Goal: Information Seeking & Learning: Find specific fact

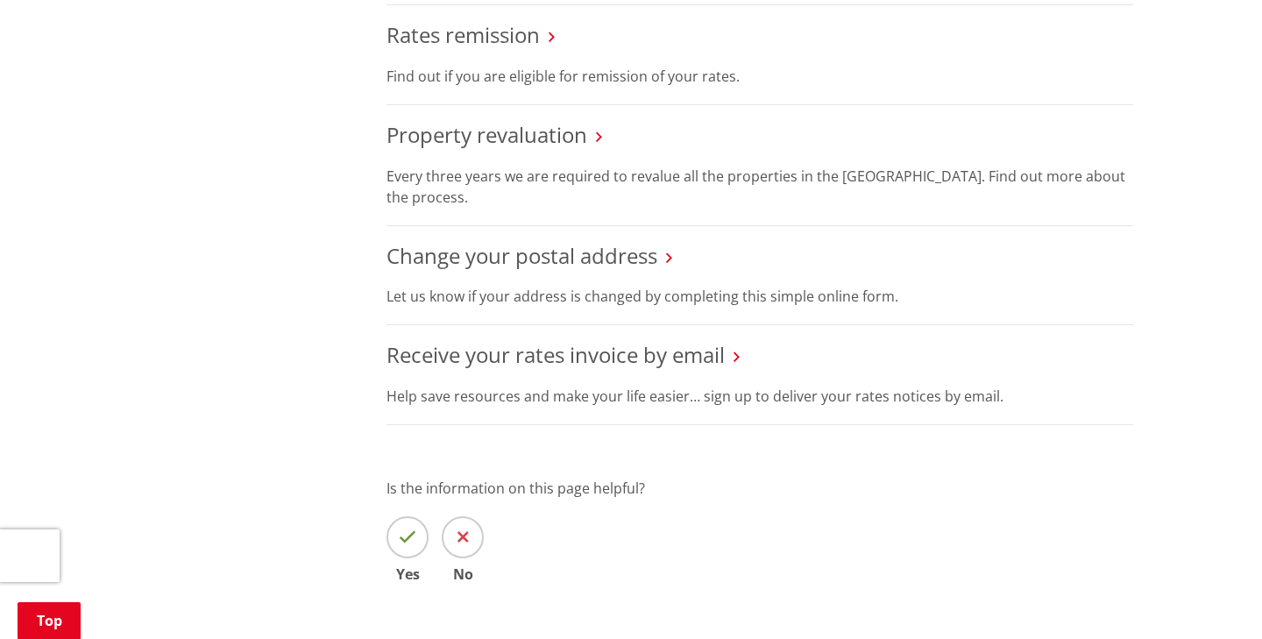
scroll to position [1144, 0]
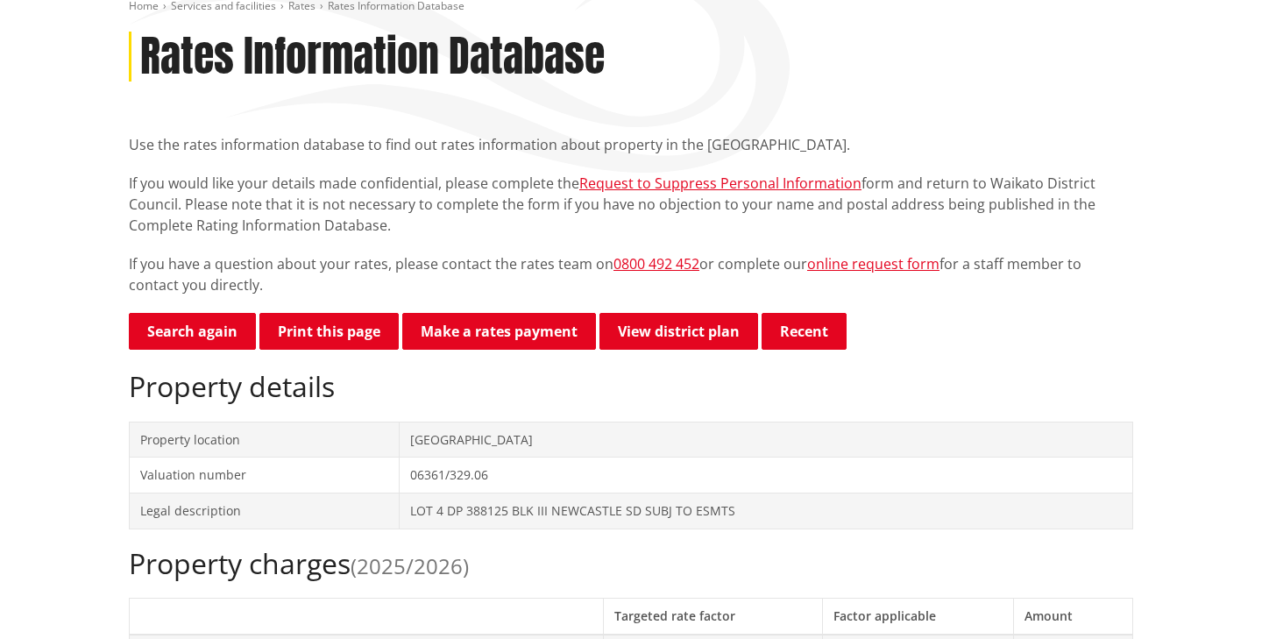
scroll to position [267, 0]
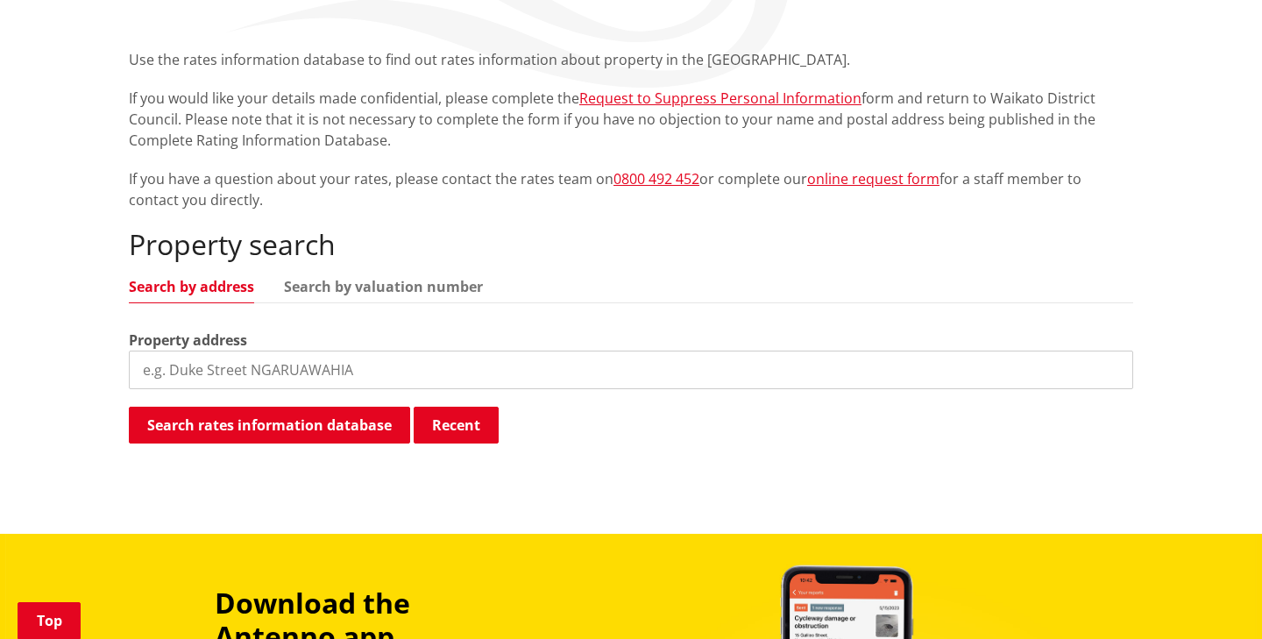
scroll to position [336, 0]
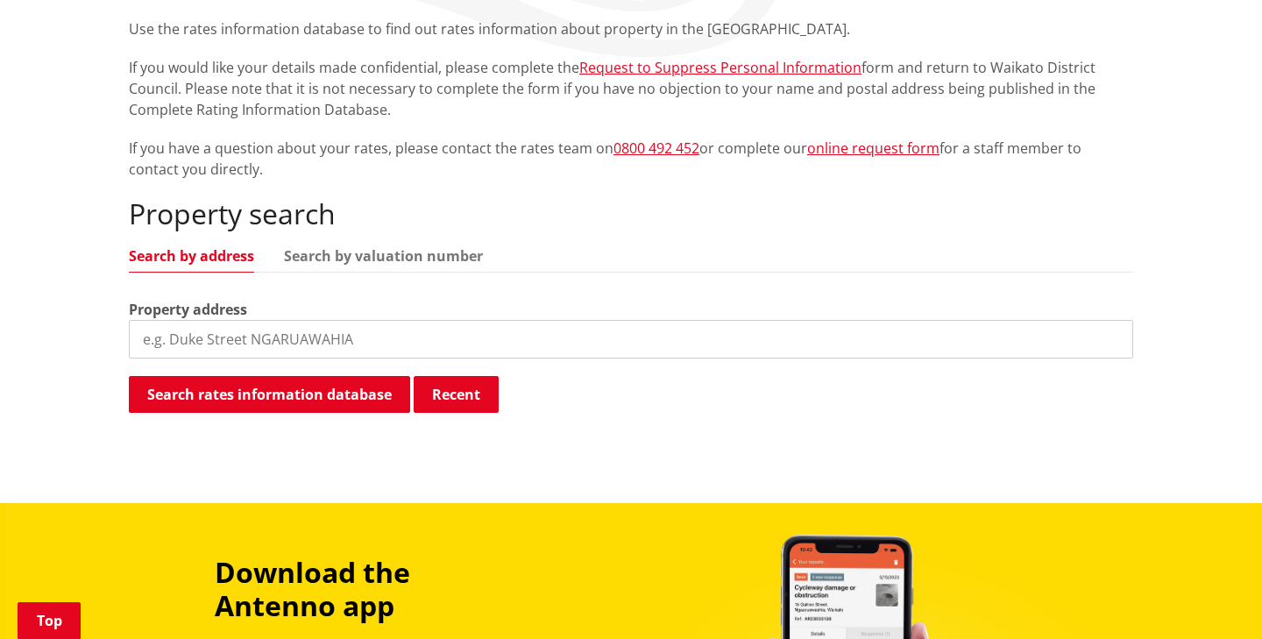
click at [284, 330] on input "search" at bounding box center [631, 339] width 1004 height 39
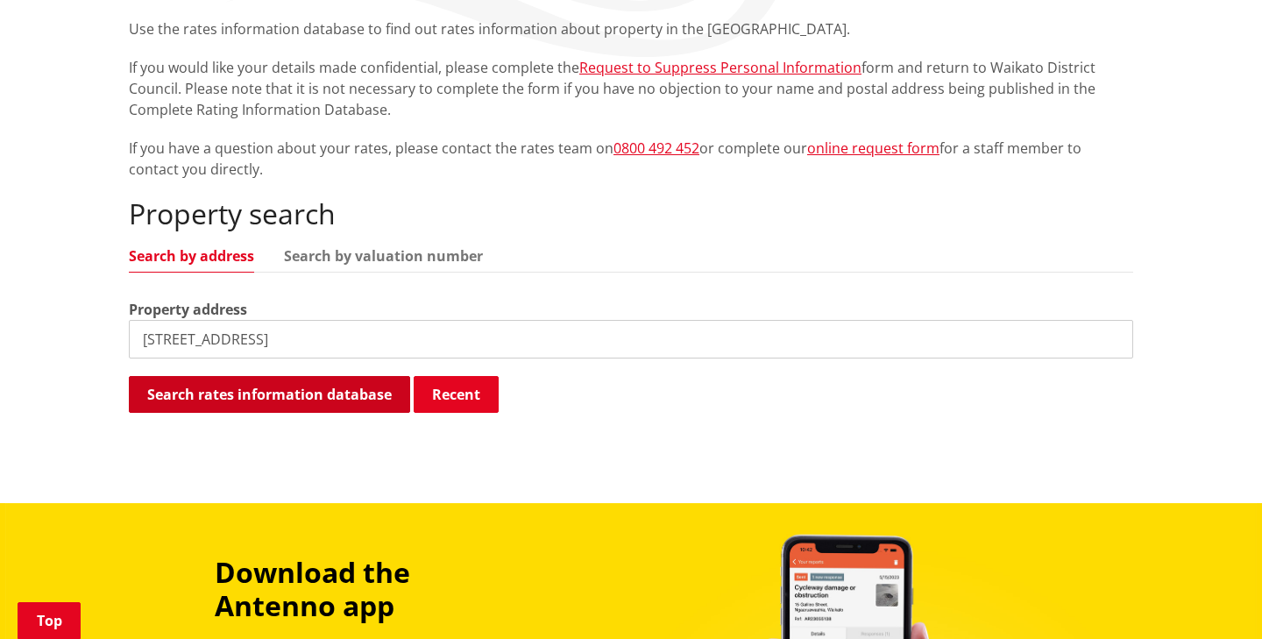
type input "45 havelock road"
click at [265, 407] on button "Search rates information database" at bounding box center [269, 394] width 281 height 37
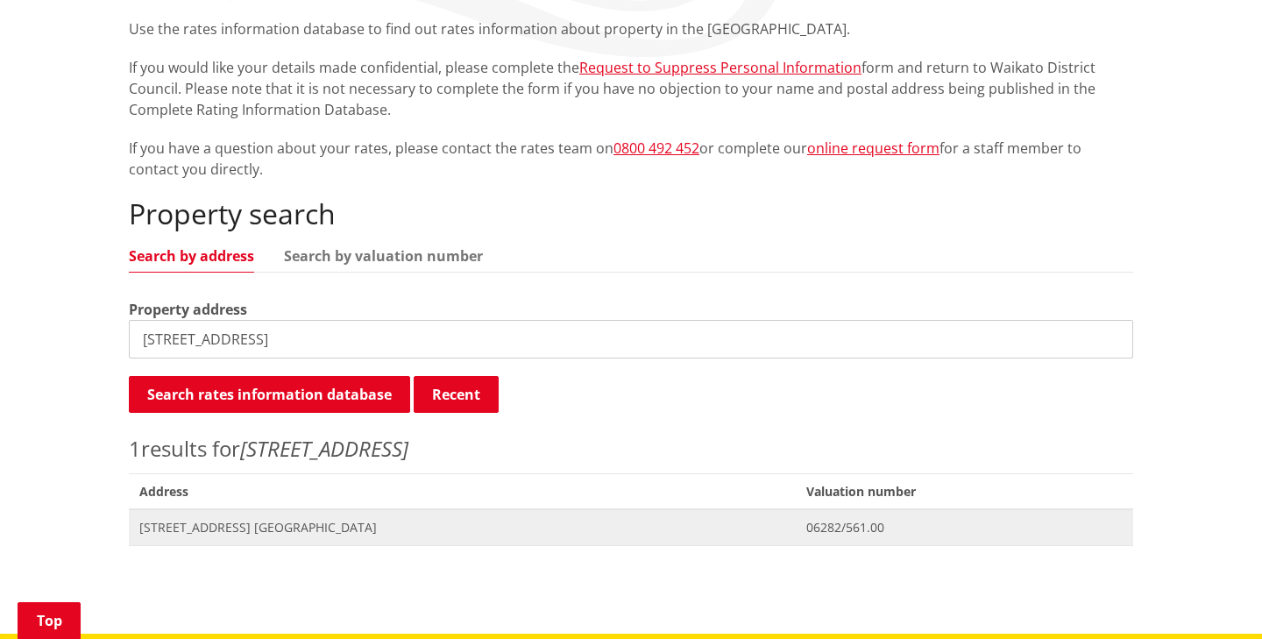
click at [274, 521] on span "45 Havelock Road NGARUAWAHIA" at bounding box center [462, 528] width 646 height 18
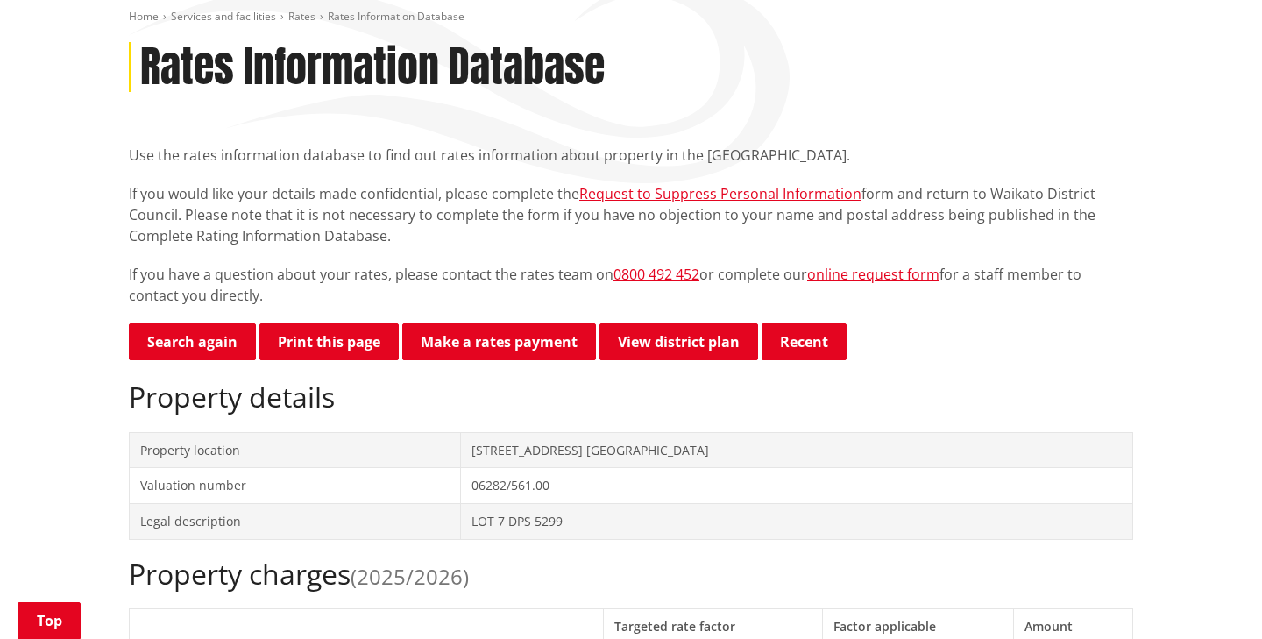
scroll to position [599, 0]
